Goal: Transaction & Acquisition: Purchase product/service

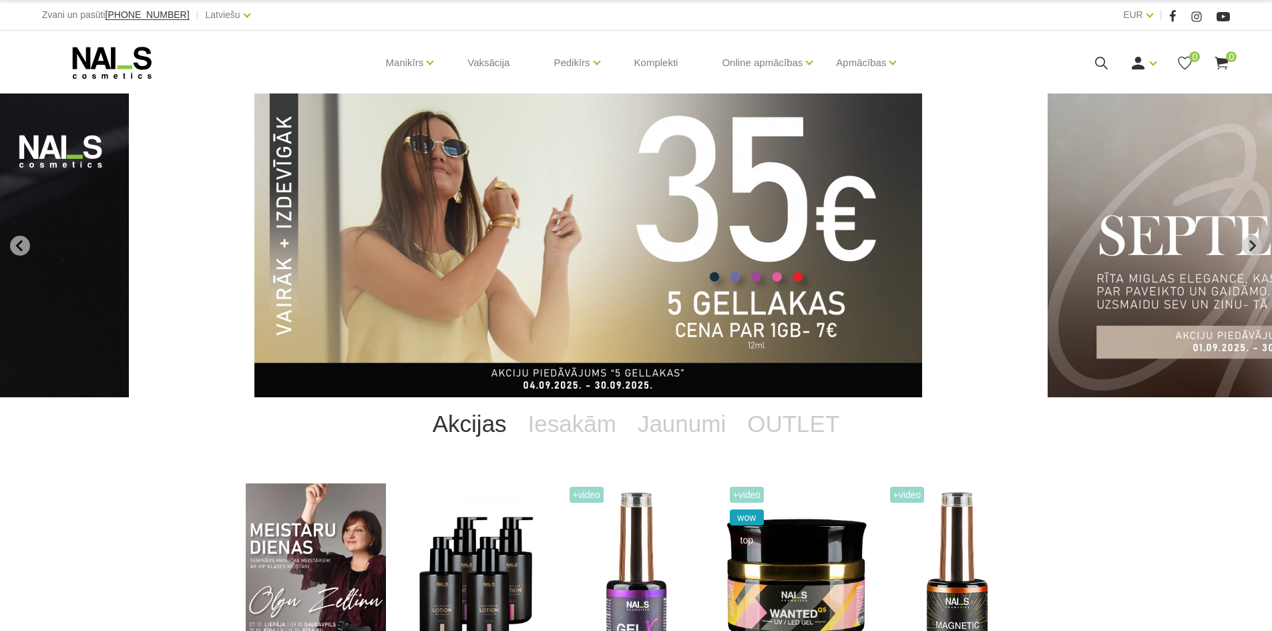
click at [1104, 60] on icon at bounding box center [1101, 63] width 17 height 17
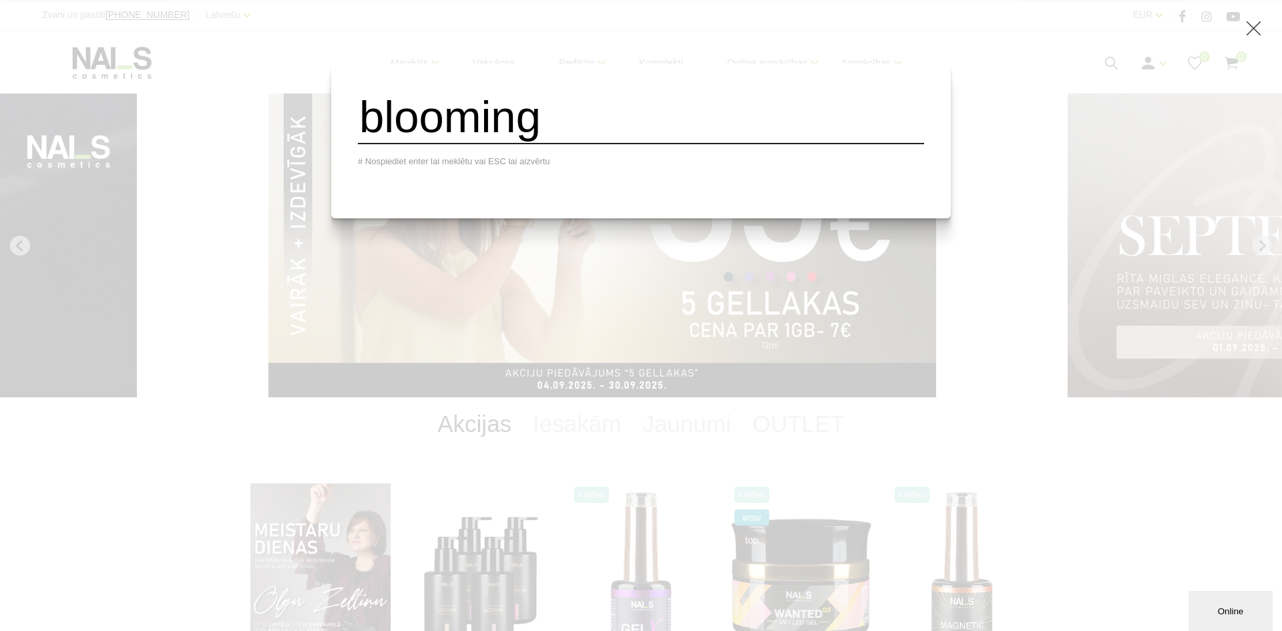
type input "blooming"
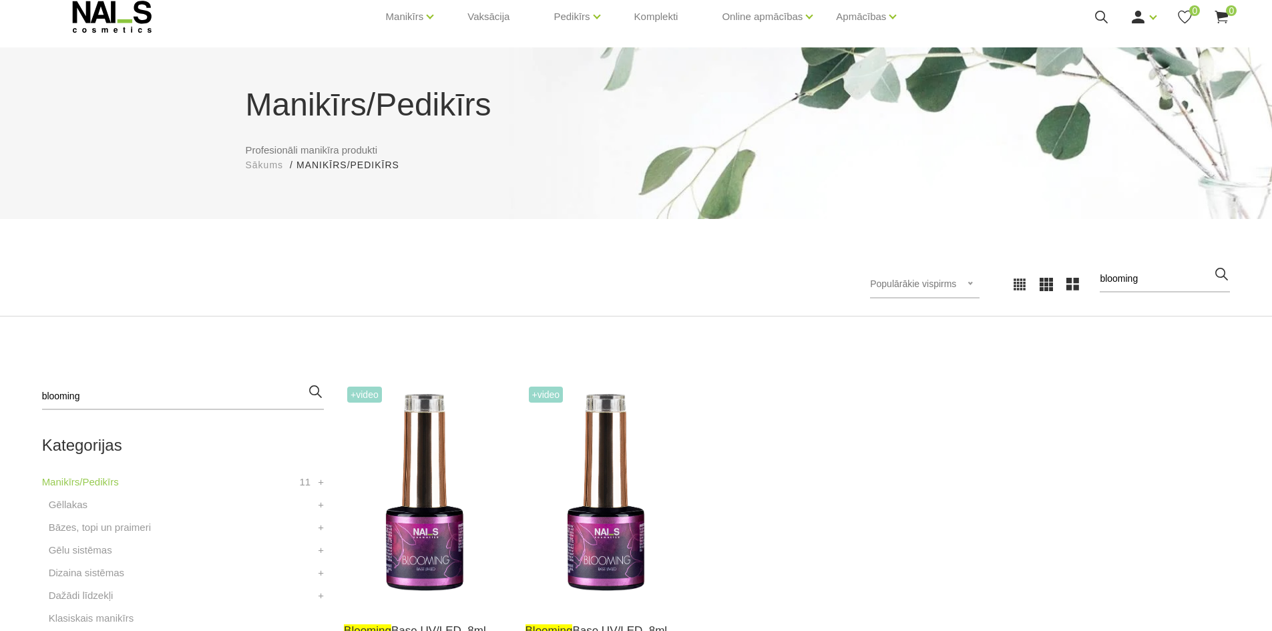
scroll to position [67, 0]
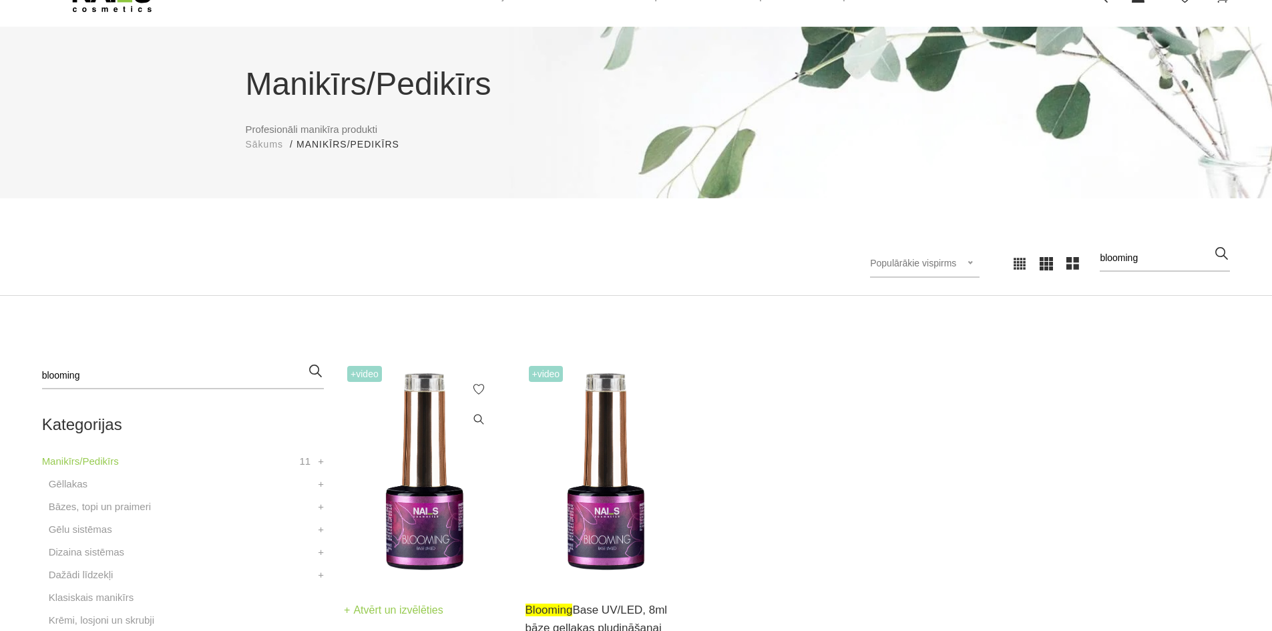
click at [431, 460] on img at bounding box center [424, 474] width 161 height 222
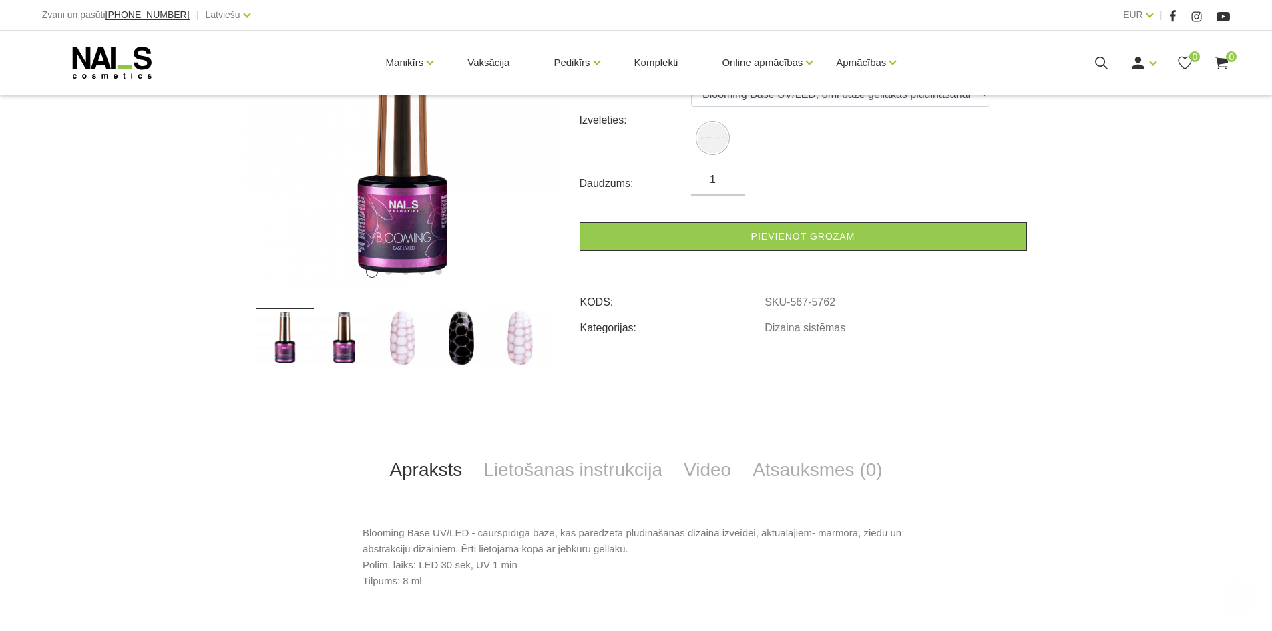
scroll to position [334, 0]
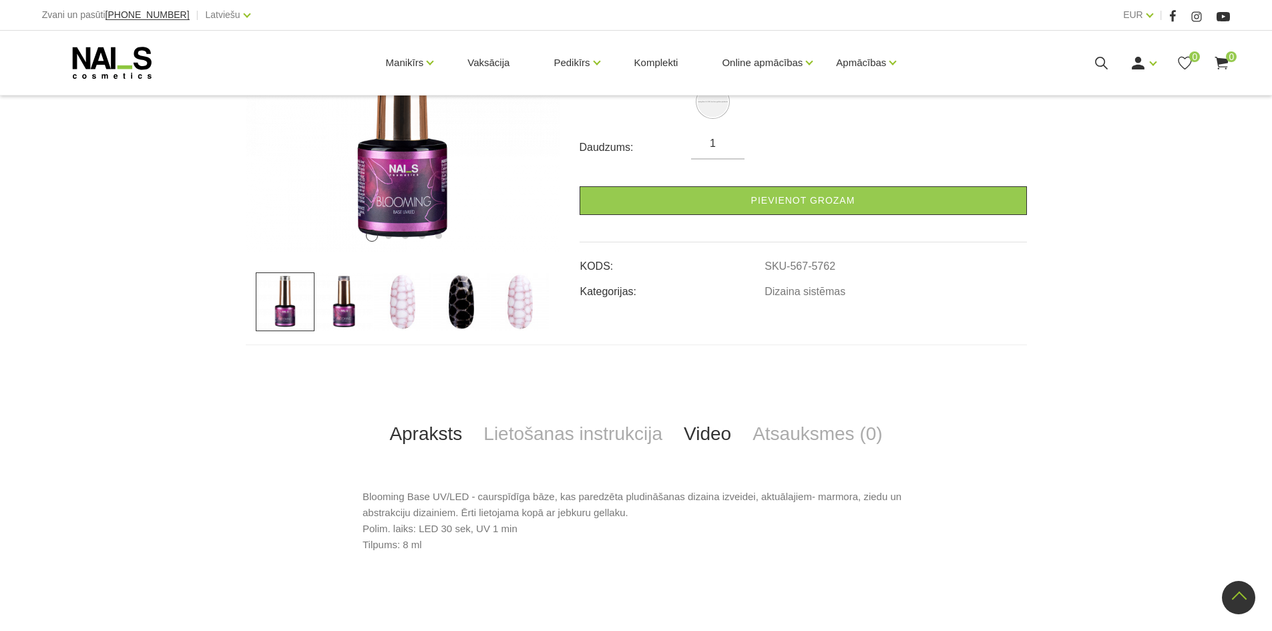
click at [703, 412] on link "Video" at bounding box center [707, 434] width 69 height 44
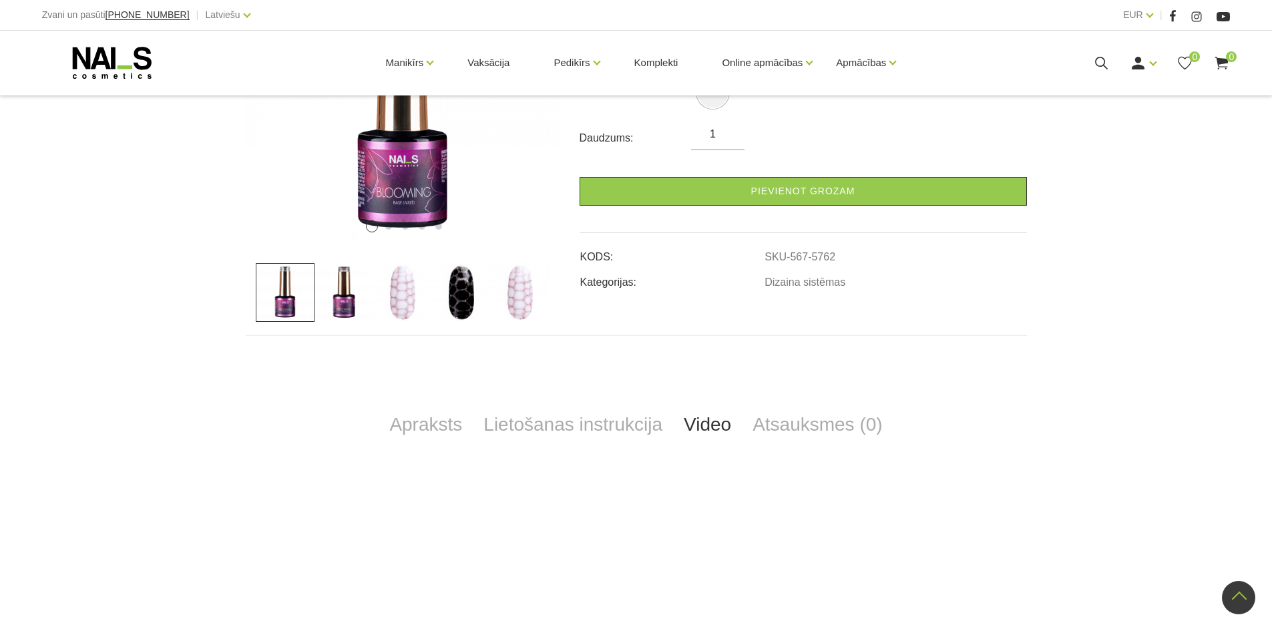
scroll to position [0, 0]
